Goal: Find specific page/section: Find specific page/section

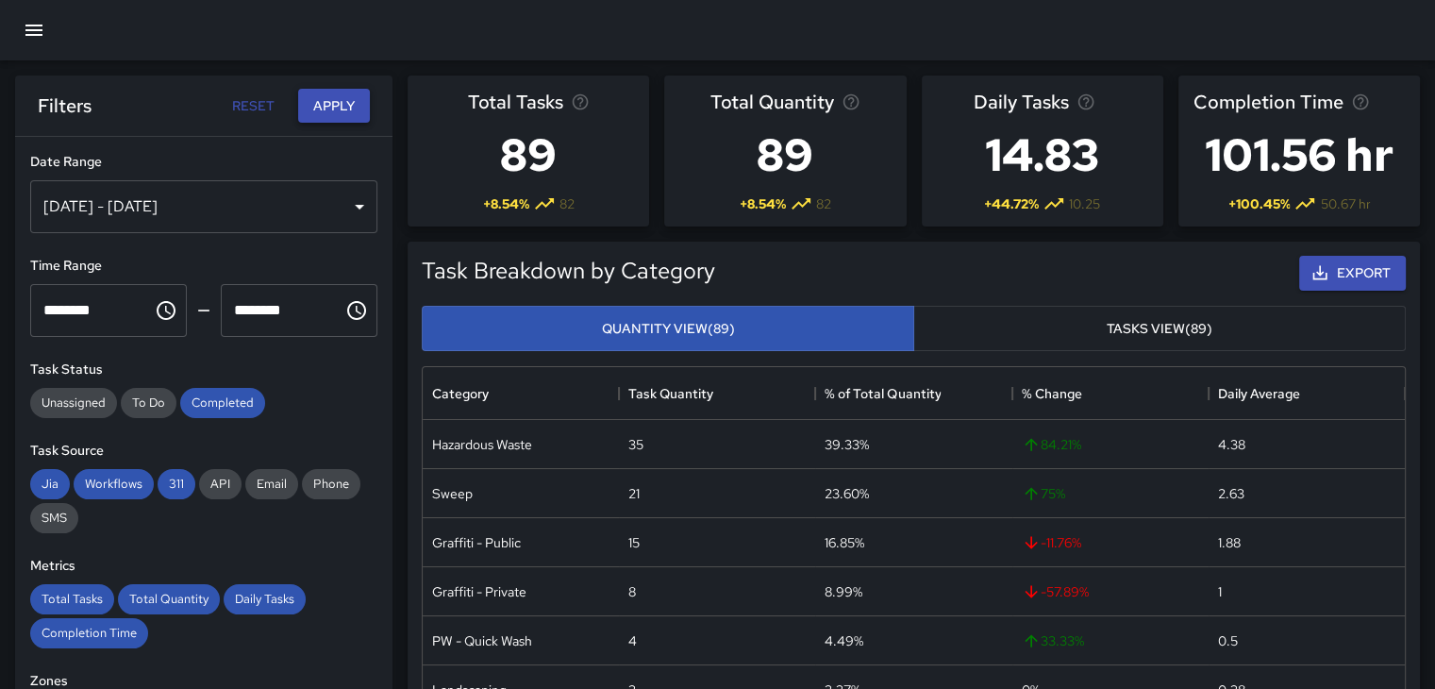
scroll to position [550, 967]
click at [41, 33] on icon "button" at bounding box center [34, 30] width 23 height 23
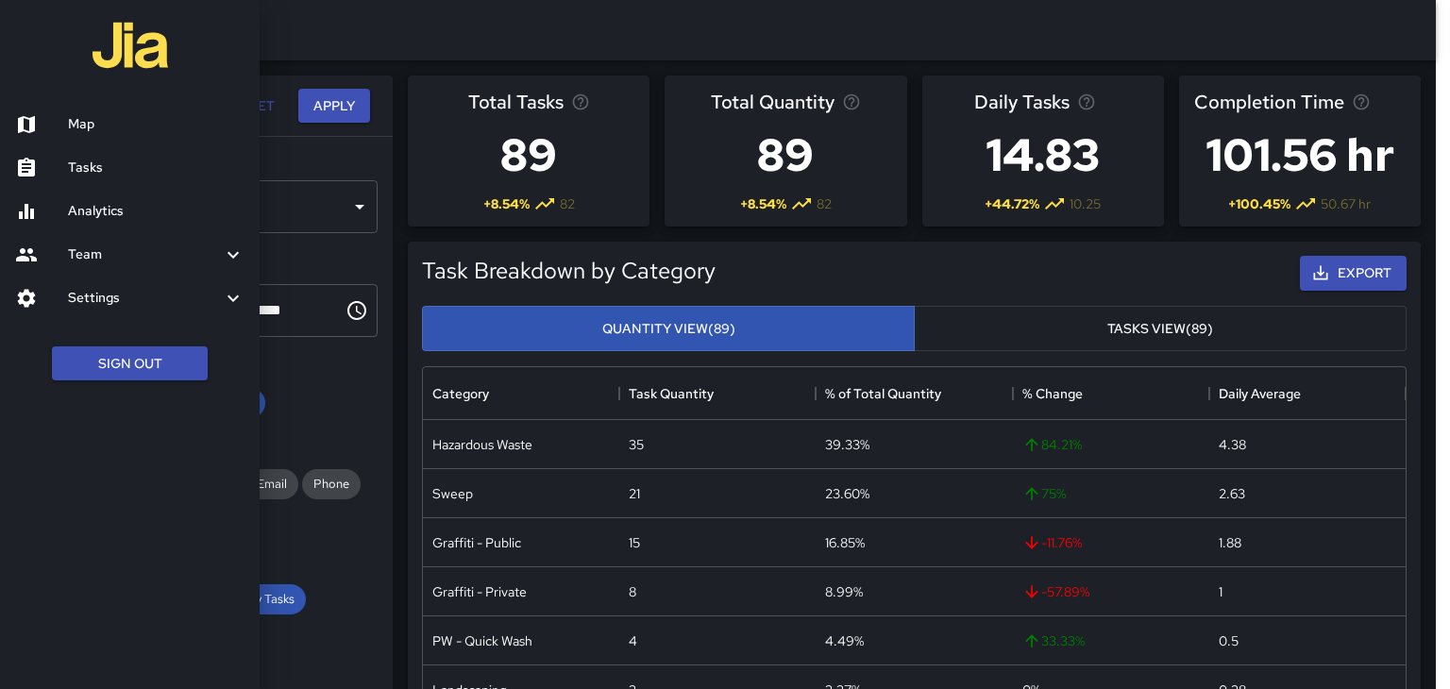
click at [70, 134] on h6 "Map" at bounding box center [156, 124] width 176 height 21
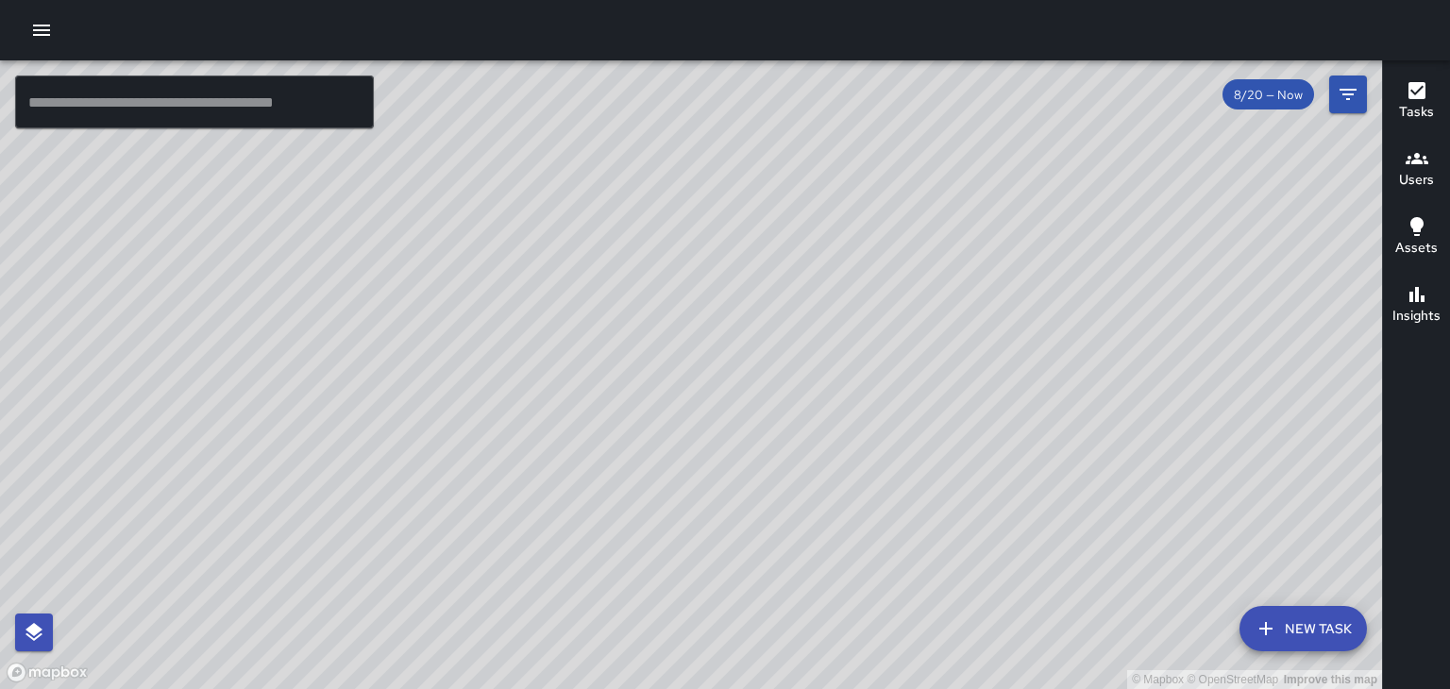
drag, startPoint x: 717, startPoint y: 470, endPoint x: 765, endPoint y: 365, distance: 115.3
click at [765, 365] on div "© Mapbox © OpenStreetMap Improve this map" at bounding box center [691, 374] width 1382 height 629
drag, startPoint x: 458, startPoint y: 348, endPoint x: 483, endPoint y: 144, distance: 205.4
click at [483, 144] on div "© Mapbox © OpenStreetMap Improve this map" at bounding box center [691, 374] width 1382 height 629
drag, startPoint x: 526, startPoint y: 429, endPoint x: 746, endPoint y: 716, distance: 362.0
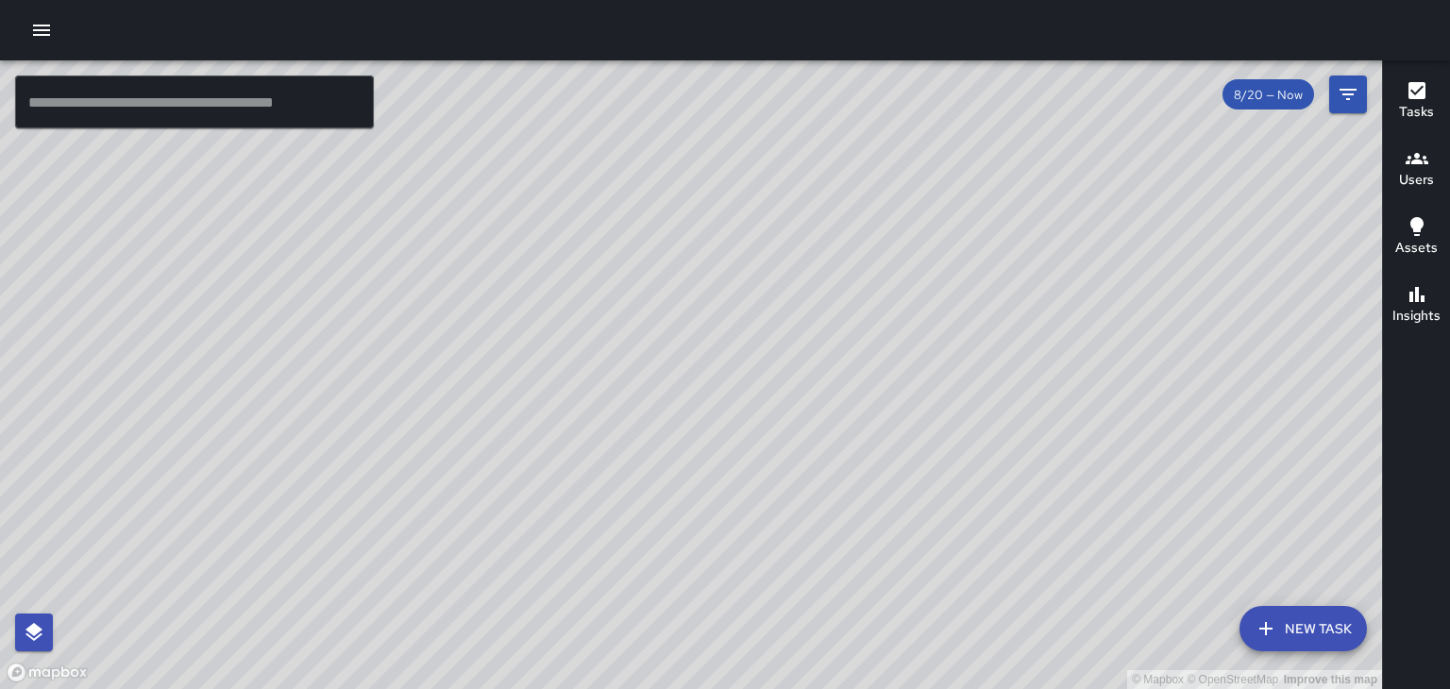
click at [746, 688] on html "© Mapbox © OpenStreetMap Improve this map ​ New Task 8/20 — Now Map Layers Task…" at bounding box center [725, 344] width 1450 height 689
drag, startPoint x: 601, startPoint y: 299, endPoint x: 695, endPoint y: 622, distance: 336.0
click at [694, 622] on div "© Mapbox © OpenStreetMap Improve this map" at bounding box center [691, 374] width 1382 height 629
drag, startPoint x: 668, startPoint y: 284, endPoint x: 608, endPoint y: 187, distance: 114.4
click at [608, 190] on div "© Mapbox © OpenStreetMap Improve this map" at bounding box center [691, 374] width 1382 height 629
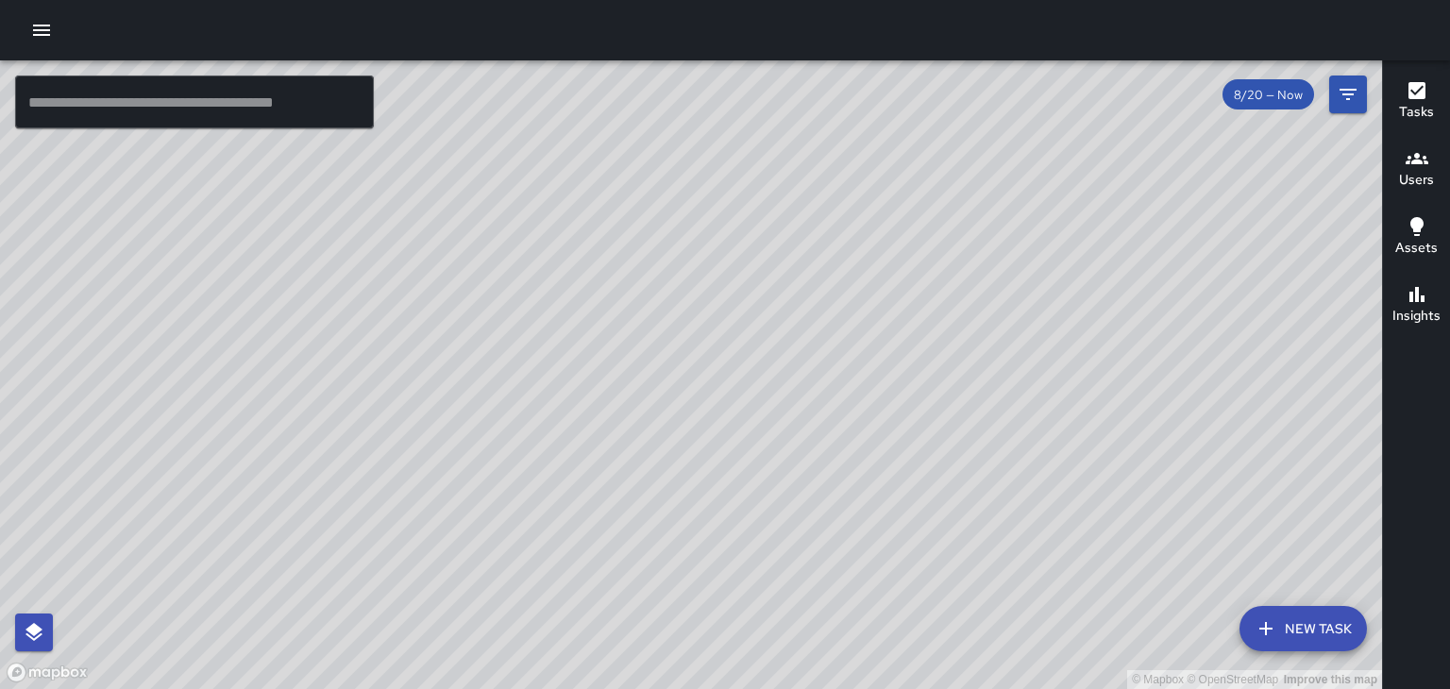
drag, startPoint x: 681, startPoint y: 482, endPoint x: 763, endPoint y: 460, distance: 84.3
click at [763, 460] on div "© Mapbox © OpenStreetMap Improve this map" at bounding box center [691, 374] width 1382 height 629
drag, startPoint x: 723, startPoint y: 265, endPoint x: 754, endPoint y: 423, distance: 160.6
click at [754, 423] on div "© Mapbox © OpenStreetMap Improve this map" at bounding box center [691, 374] width 1382 height 629
drag, startPoint x: 544, startPoint y: 436, endPoint x: 729, endPoint y: 353, distance: 202.8
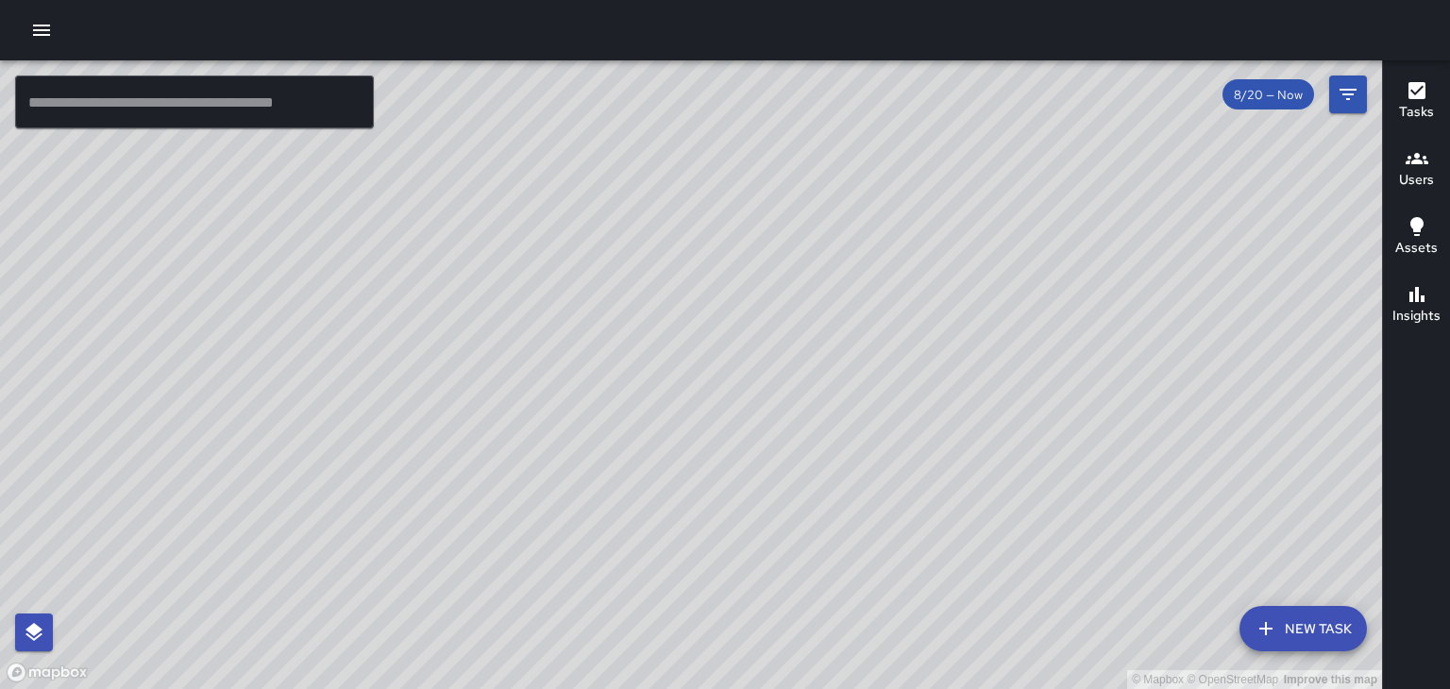
click at [728, 355] on div "© Mapbox © OpenStreetMap Improve this map" at bounding box center [691, 374] width 1382 height 629
click at [701, 437] on div "© Mapbox © OpenStreetMap Improve this map" at bounding box center [691, 374] width 1382 height 629
click at [938, 156] on div "© Mapbox © OpenStreetMap Improve this map RO [PERSON_NAME] [STREET_ADDRESS][PER…" at bounding box center [691, 374] width 1382 height 629
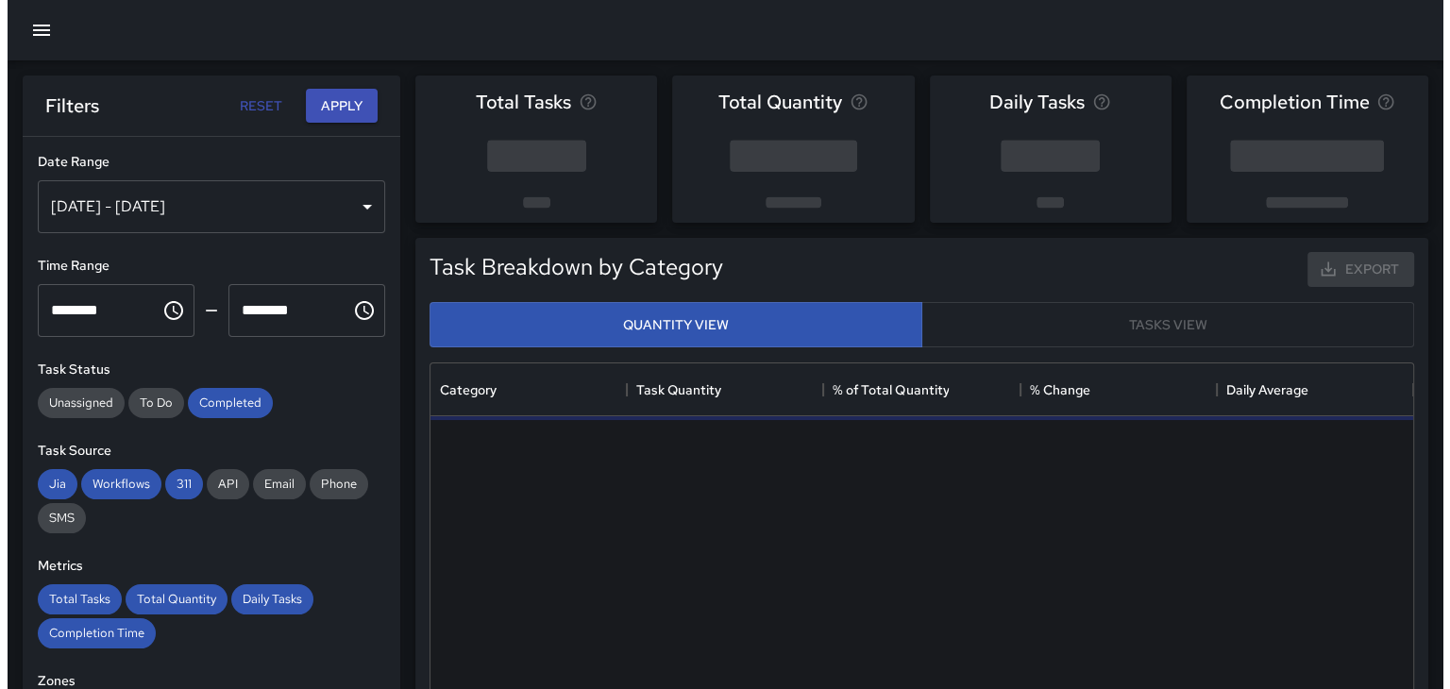
scroll to position [550, 967]
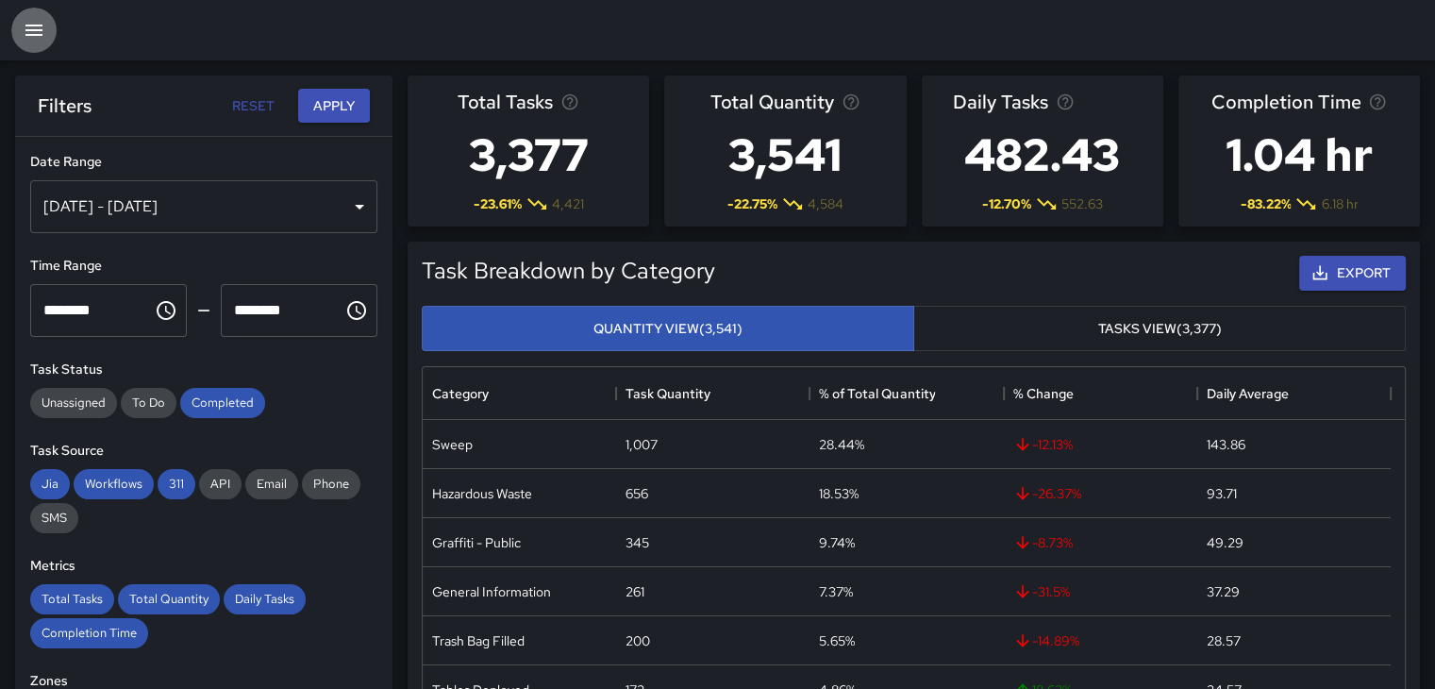
click at [42, 20] on icon "button" at bounding box center [34, 30] width 23 height 23
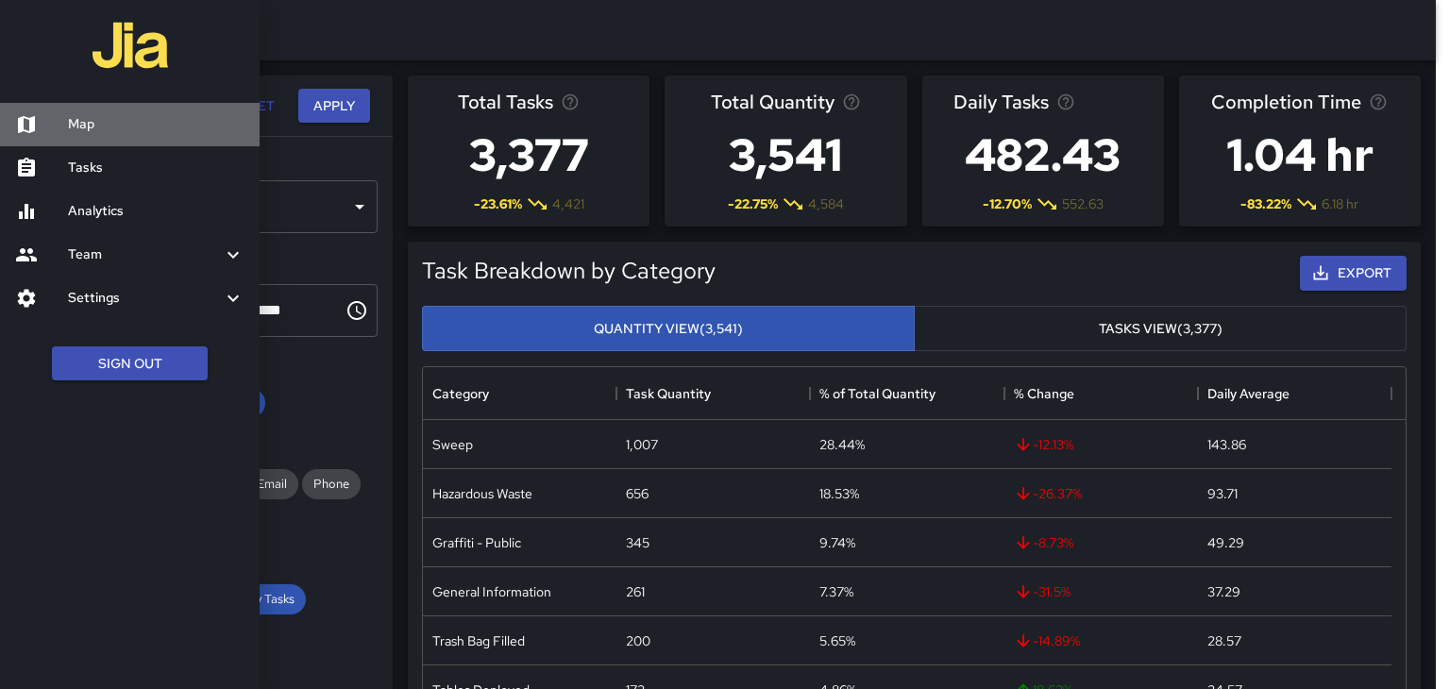
click at [97, 118] on h6 "Map" at bounding box center [156, 124] width 176 height 21
